Goal: Navigation & Orientation: Find specific page/section

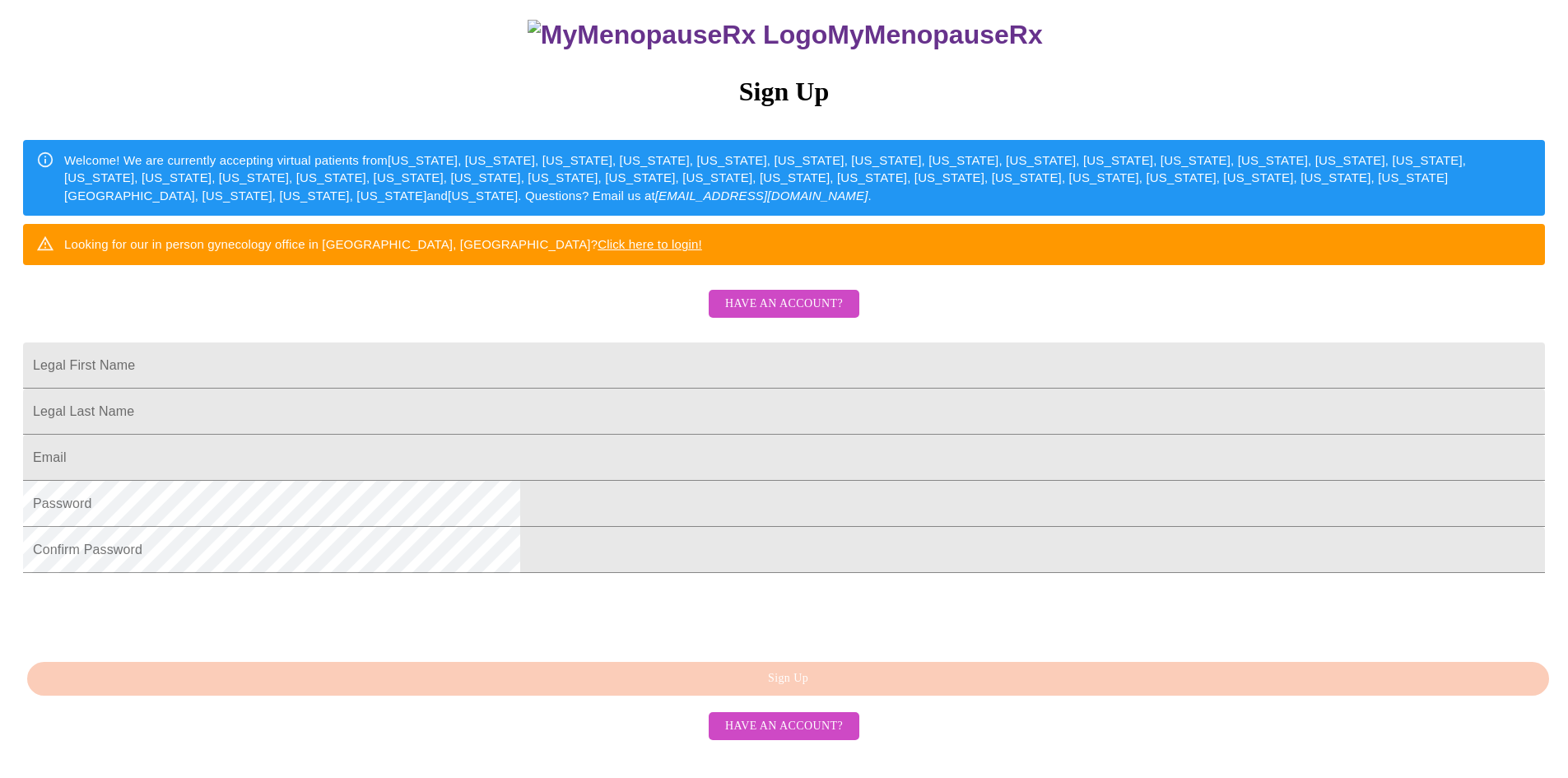
scroll to position [284, 0]
click at [787, 294] on span "Have an account?" at bounding box center [784, 304] width 118 height 20
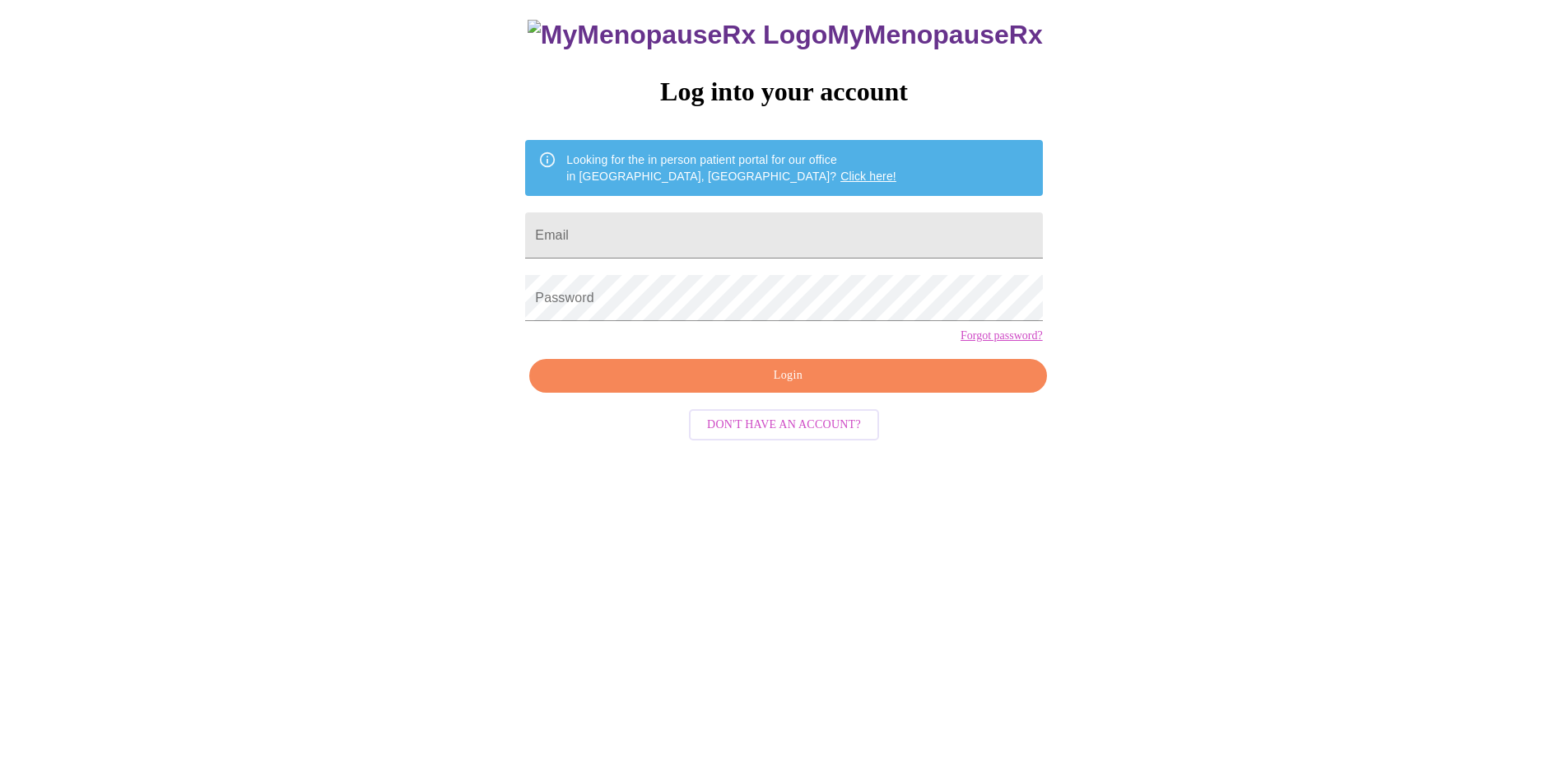
scroll to position [17, 0]
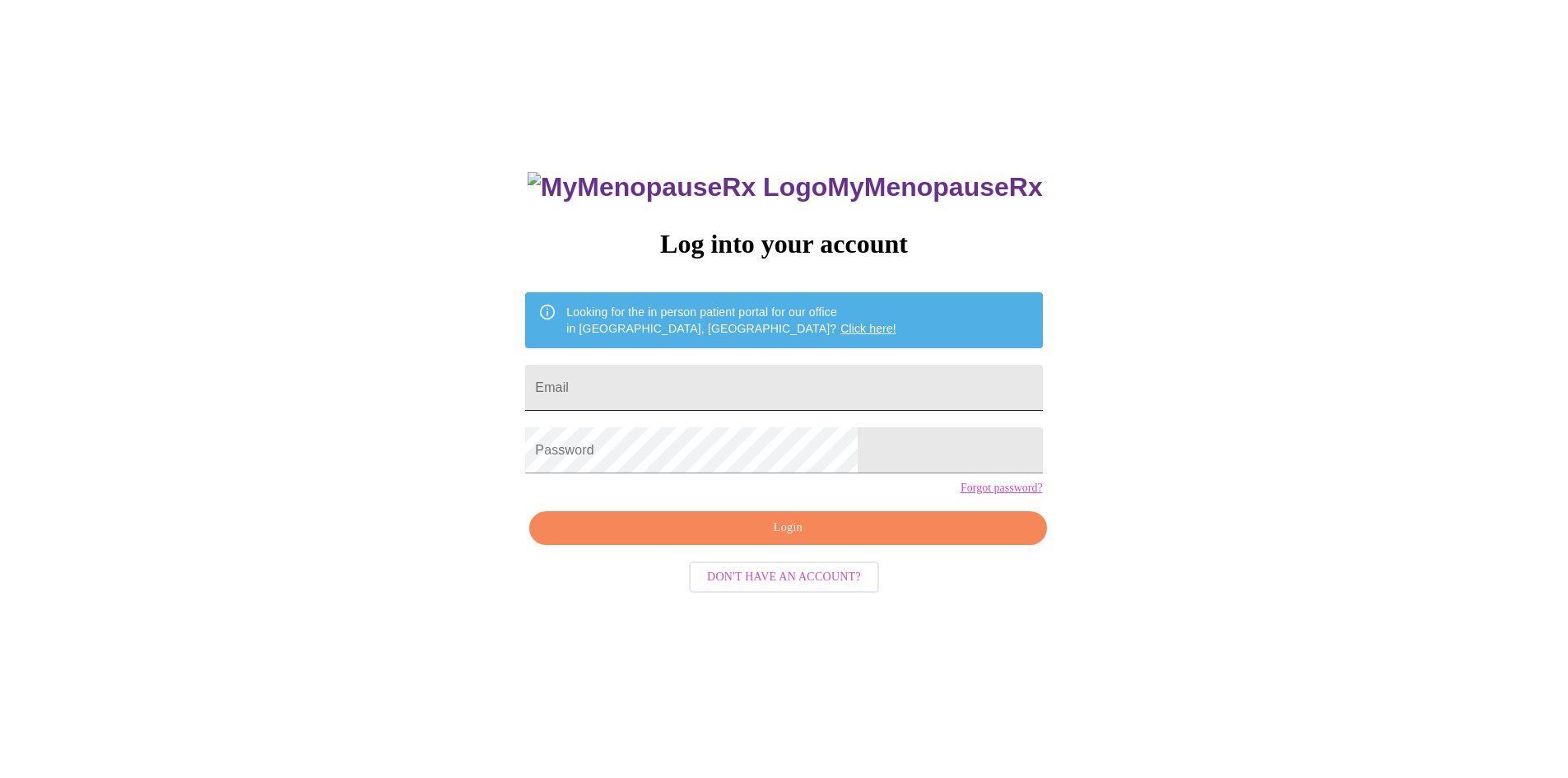
click at [656, 386] on input "Email" at bounding box center [783, 388] width 516 height 46
click at [629, 382] on input "Email" at bounding box center [783, 388] width 516 height 46
type input "[PERSON_NAME][EMAIL_ADDRESS][PERSON_NAME][PERSON_NAME][DOMAIN_NAME]"
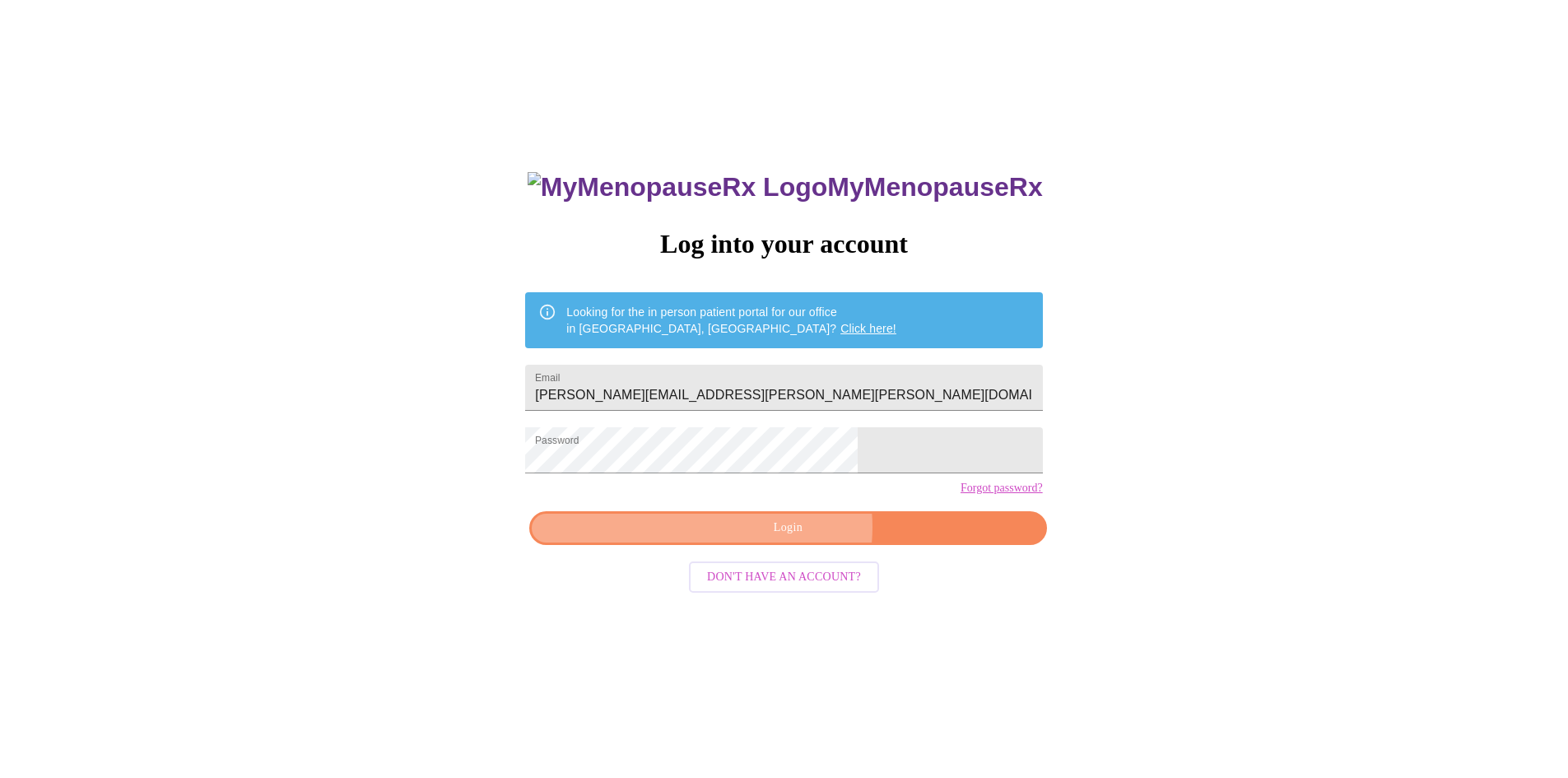
click at [794, 539] on span "Login" at bounding box center [787, 528] width 479 height 20
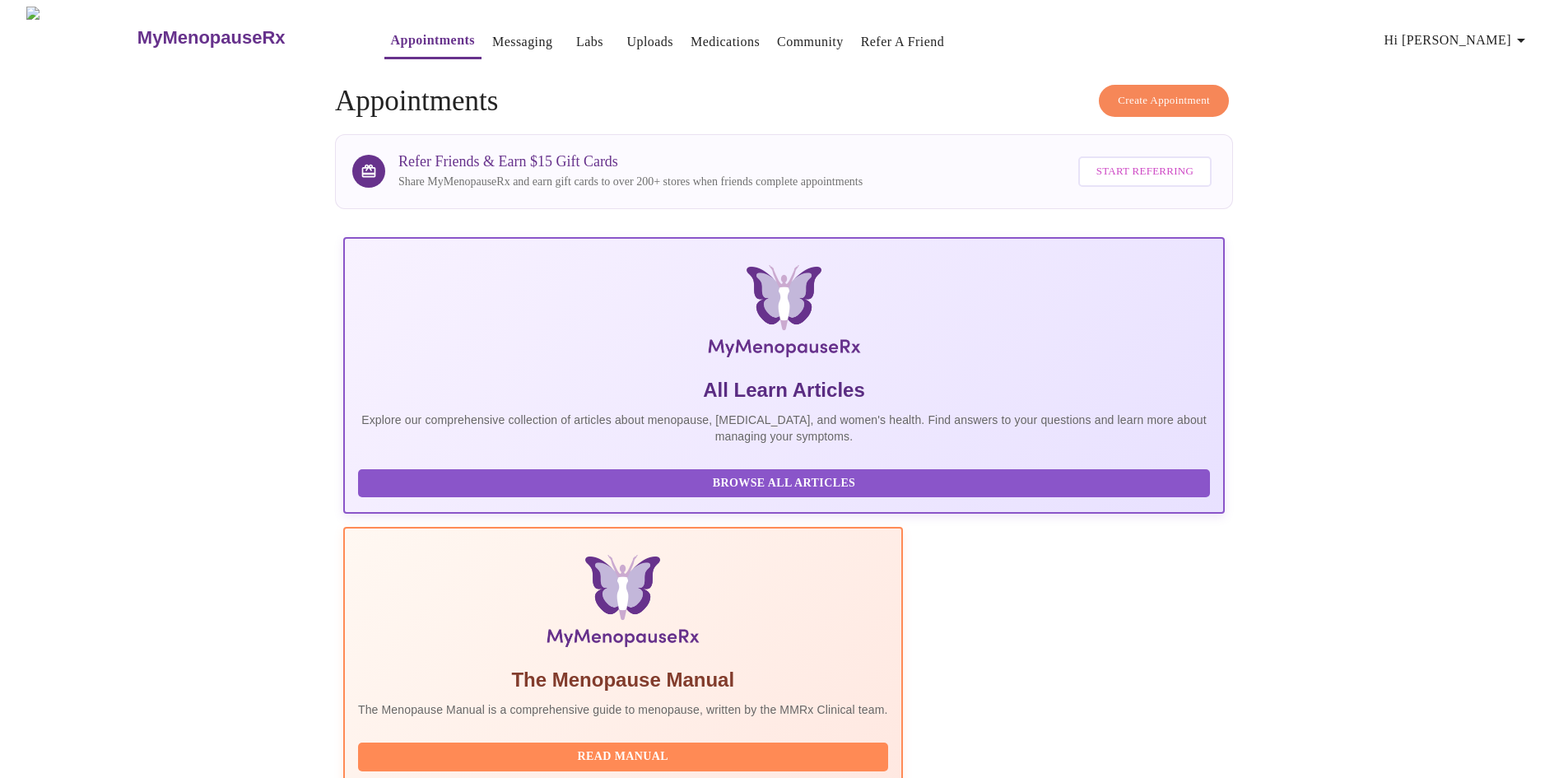
click at [576, 30] on link "Labs" at bounding box center [590, 41] width 27 height 23
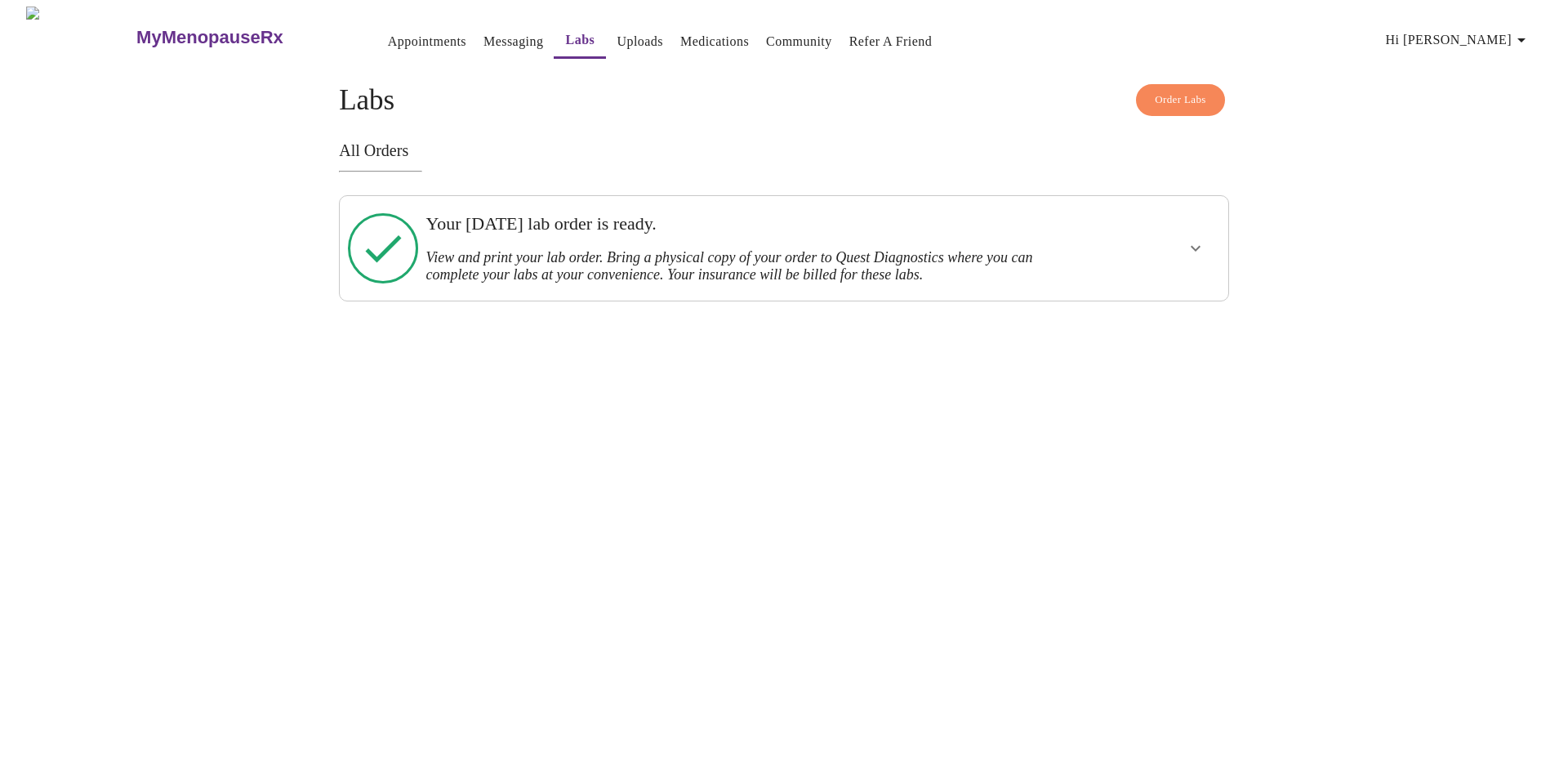
click at [483, 34] on link "Messaging" at bounding box center [513, 41] width 59 height 23
click at [616, 38] on link "Uploads" at bounding box center [640, 41] width 47 height 23
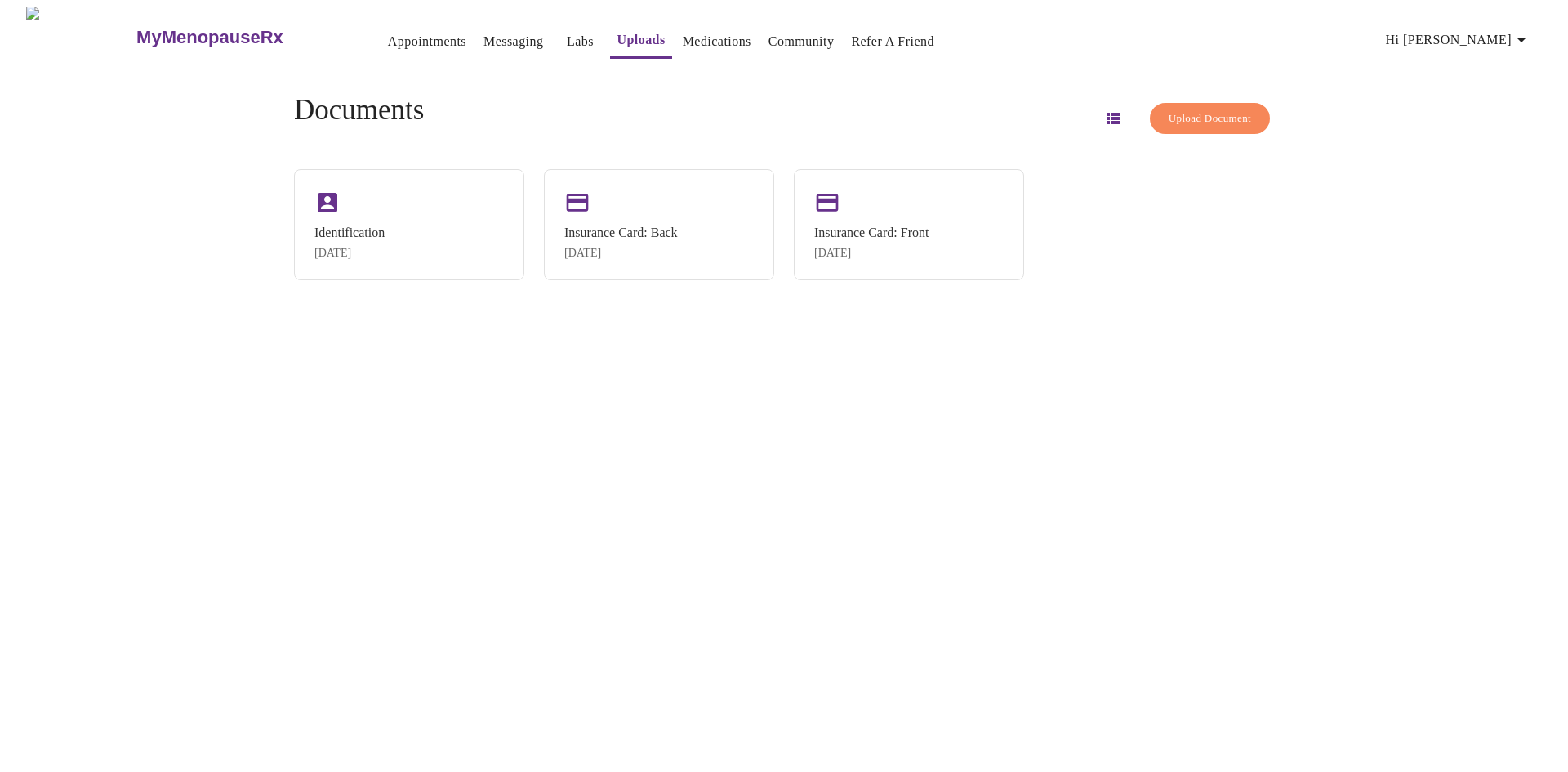
click at [692, 38] on link "Medications" at bounding box center [717, 41] width 69 height 23
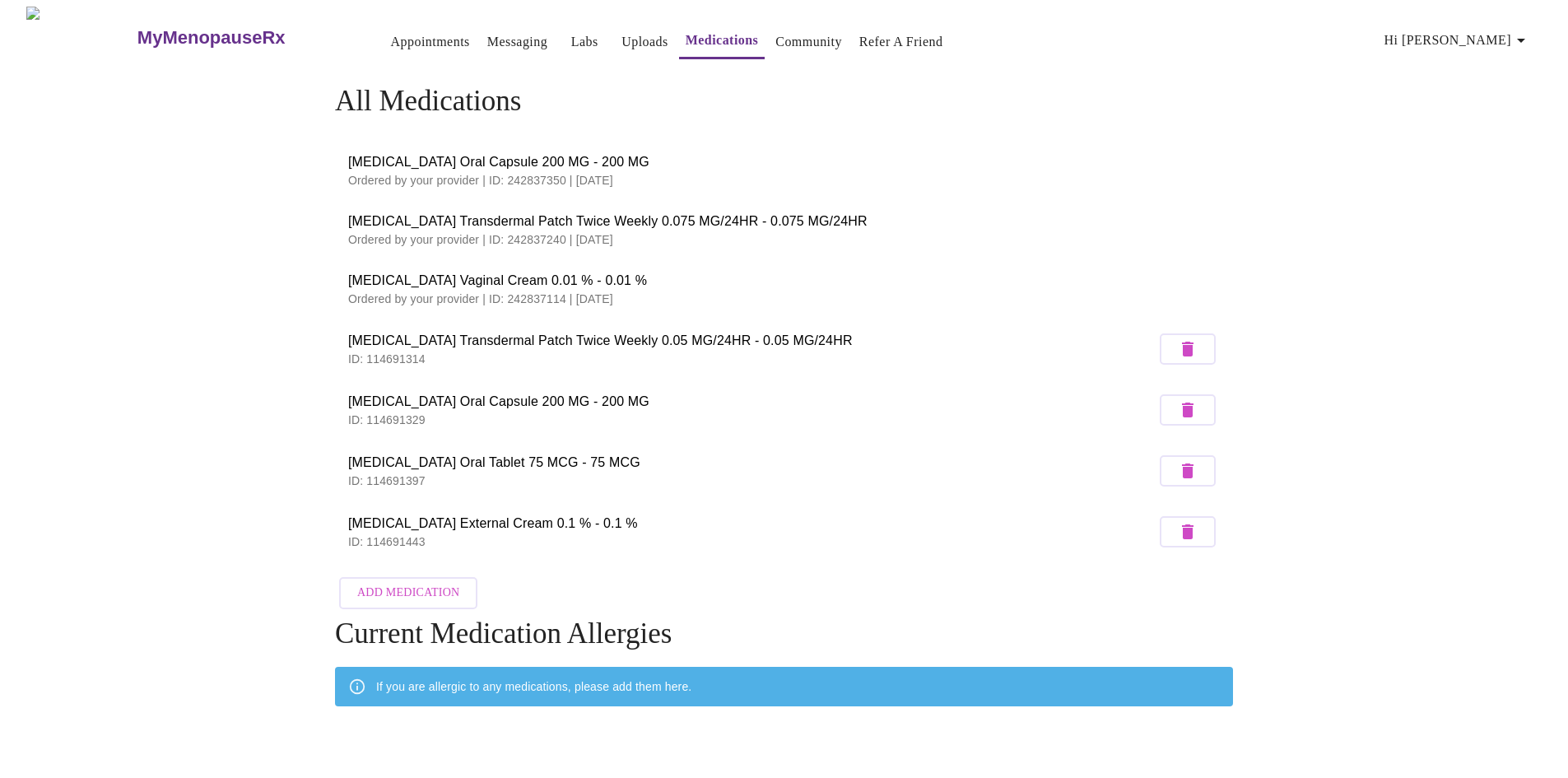
click at [391, 35] on link "Appointments" at bounding box center [431, 41] width 79 height 23
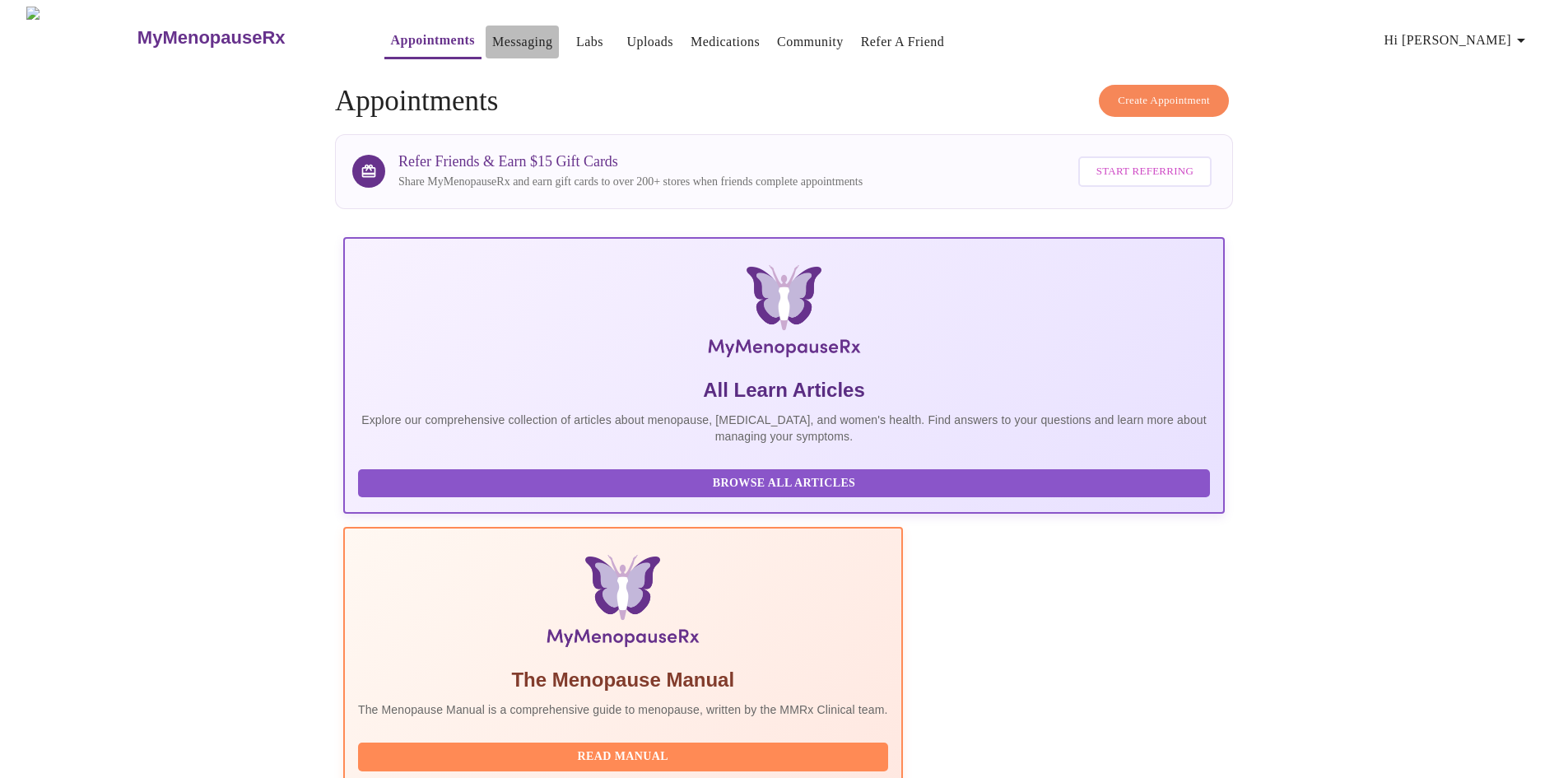
click at [492, 30] on link "Messaging" at bounding box center [522, 41] width 60 height 23
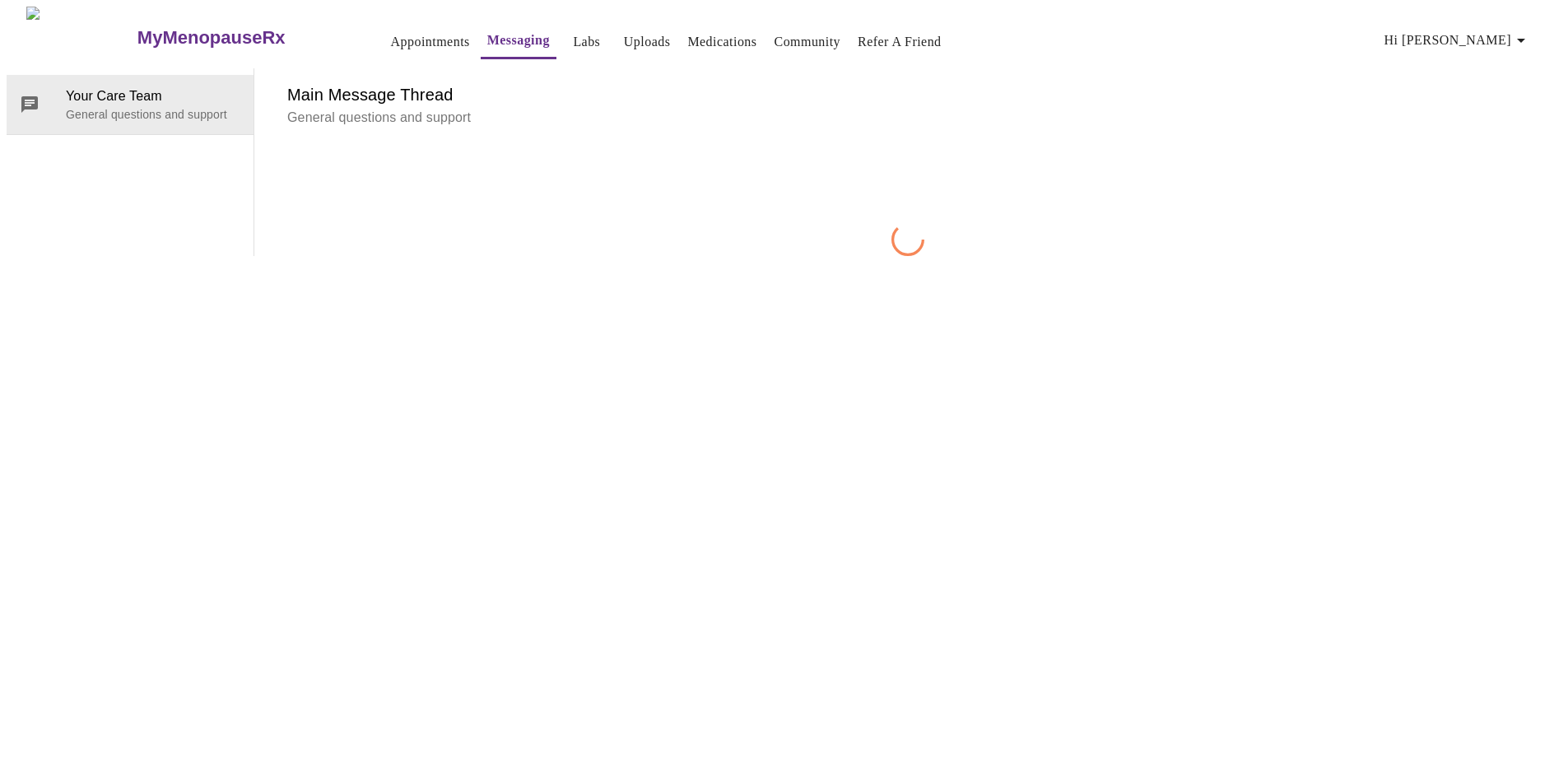
scroll to position [62, 0]
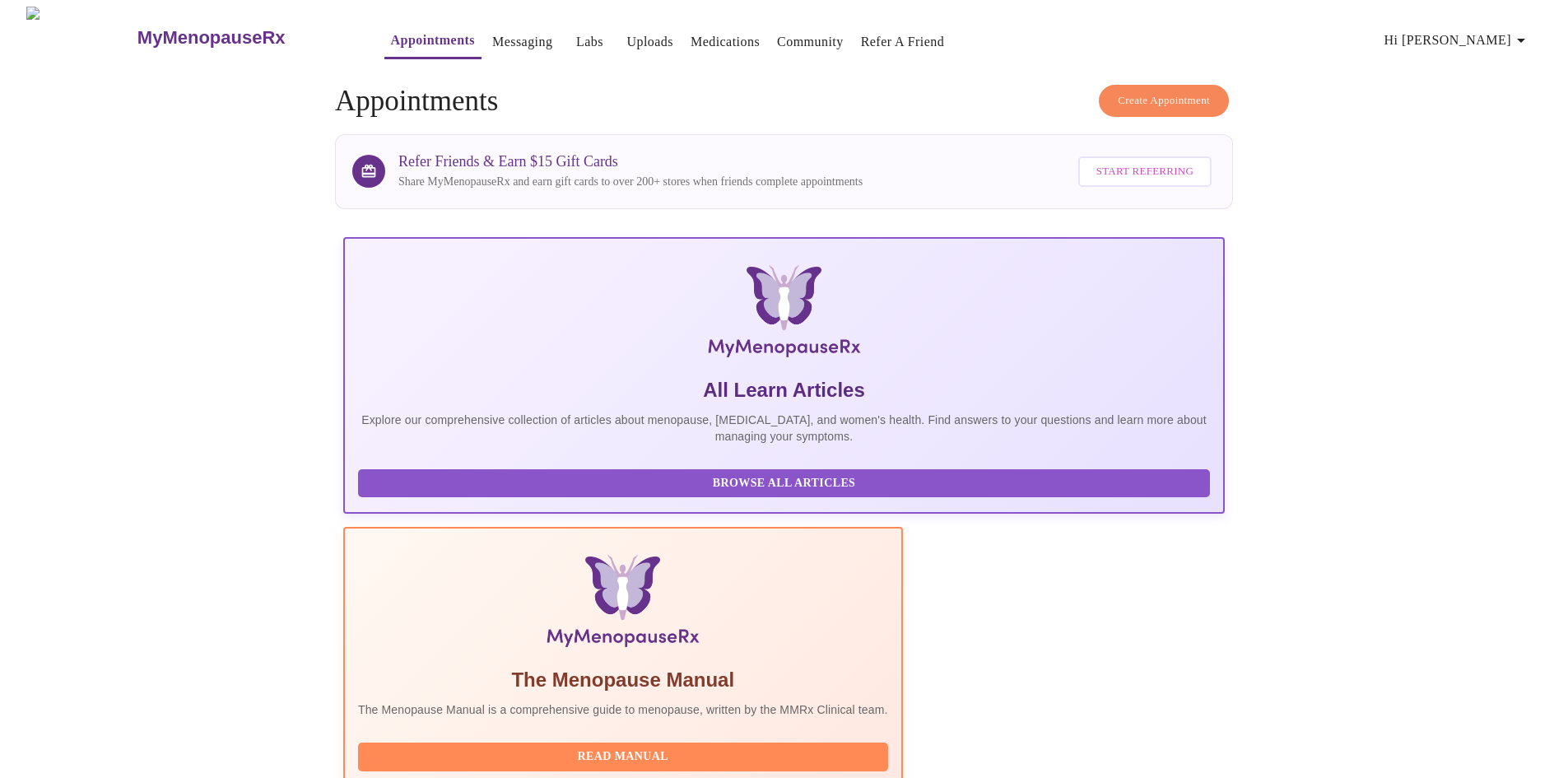
click at [576, 35] on link "Labs" at bounding box center [590, 41] width 27 height 23
